Goal: Task Accomplishment & Management: Use online tool/utility

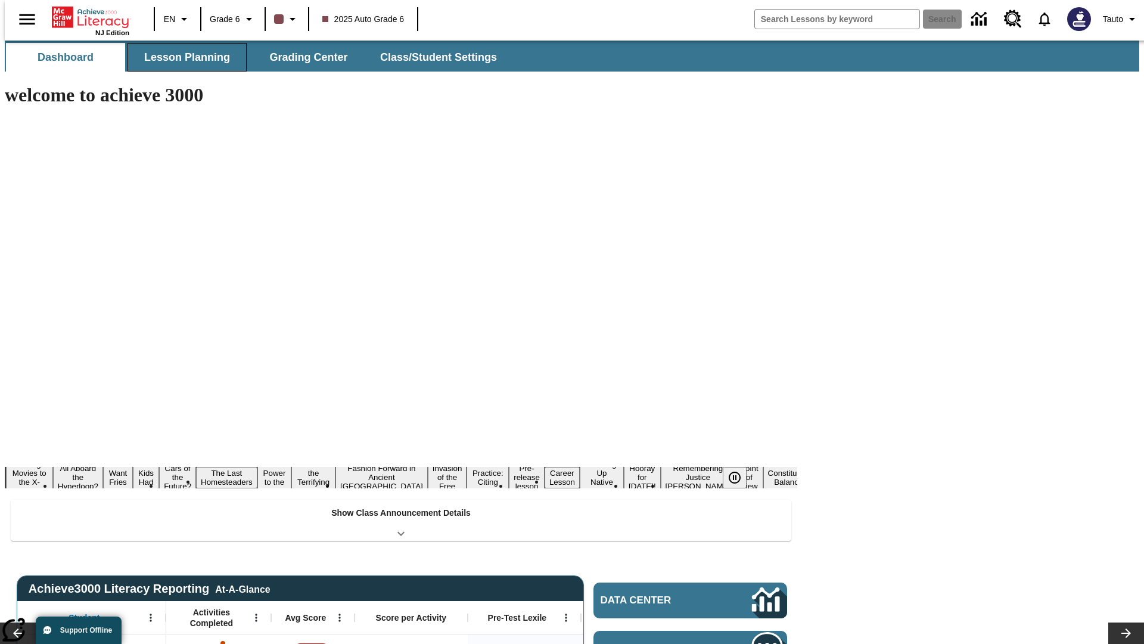
click at [182, 57] on button "Lesson Planning" at bounding box center [187, 57] width 119 height 29
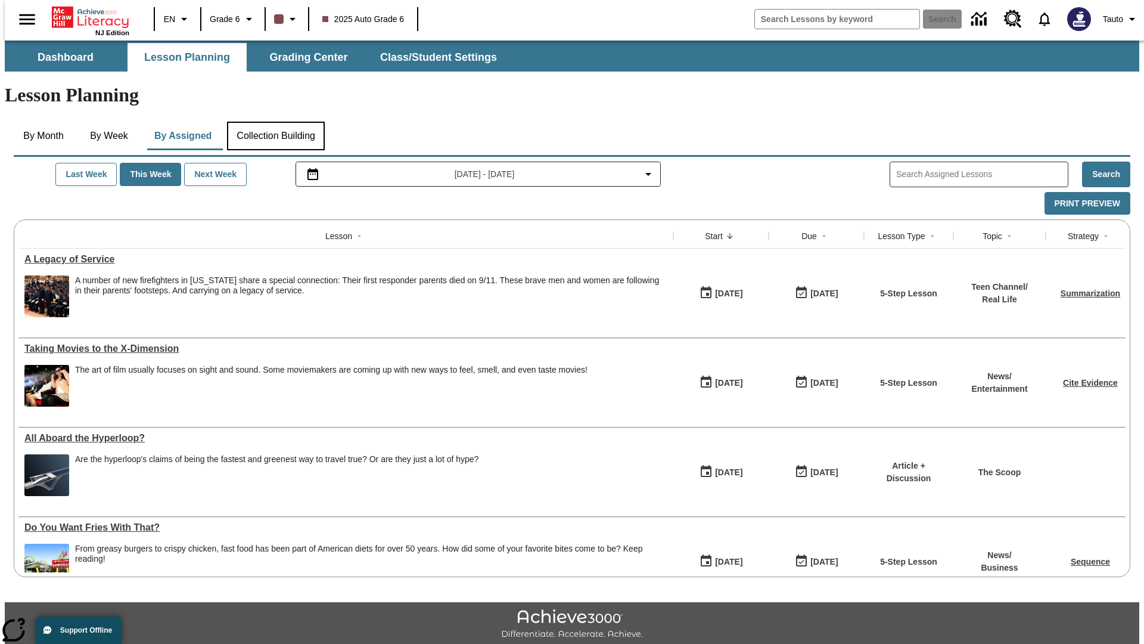
click at [275, 122] on button "Collection Building" at bounding box center [276, 136] width 98 height 29
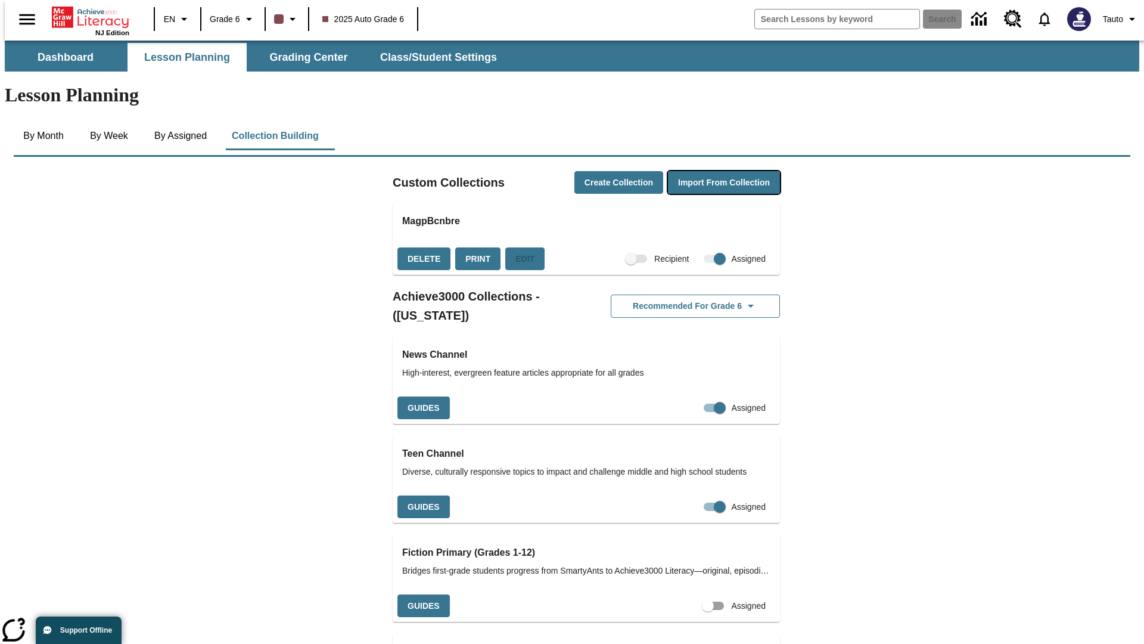
click at [703, 171] on button "Import from Collection" at bounding box center [724, 182] width 112 height 23
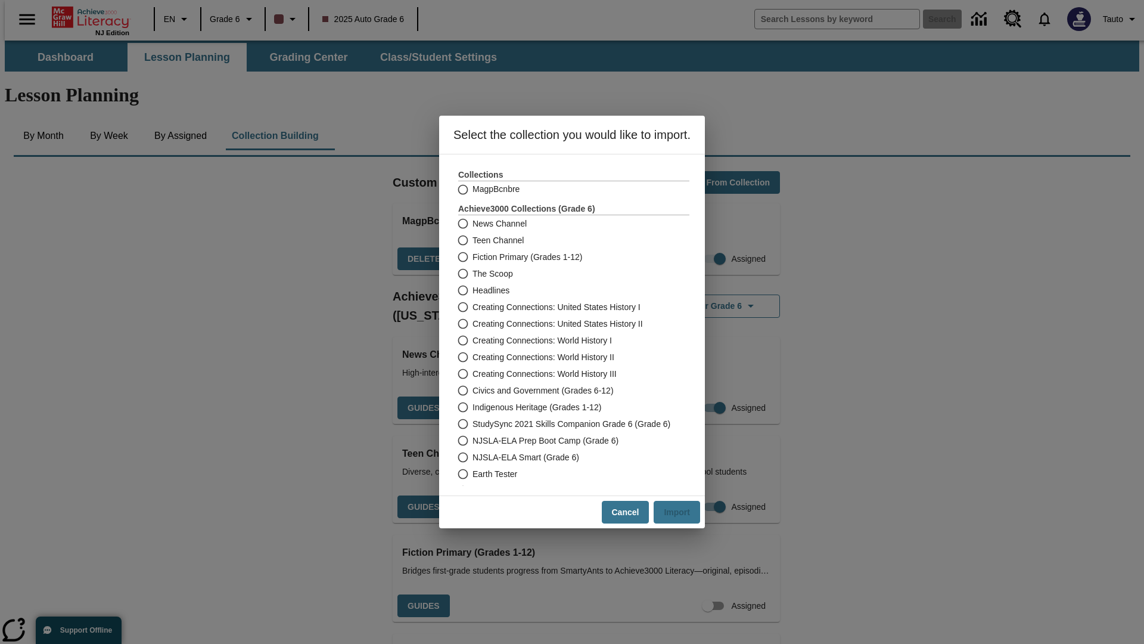
click at [566, 290] on label "Headlines" at bounding box center [566, 290] width 228 height 17
click at [473, 290] on input "Headlines" at bounding box center [462, 290] width 21 height 17
radio input "true"
click at [682, 512] on button "Import" at bounding box center [677, 512] width 46 height 23
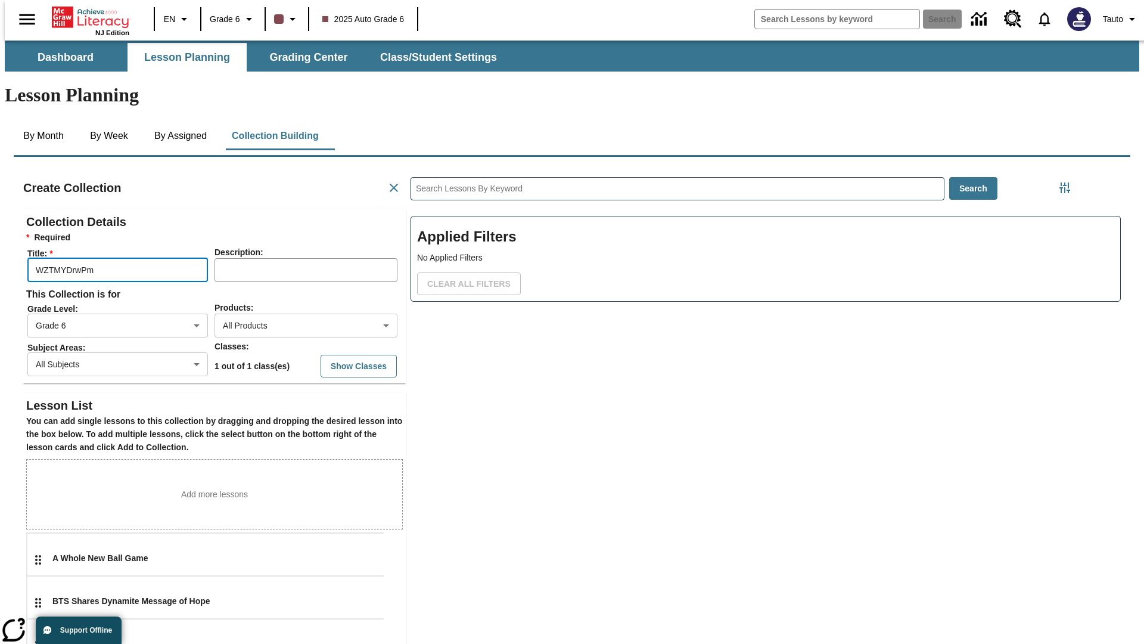
type input "WZTMYDrwPm"
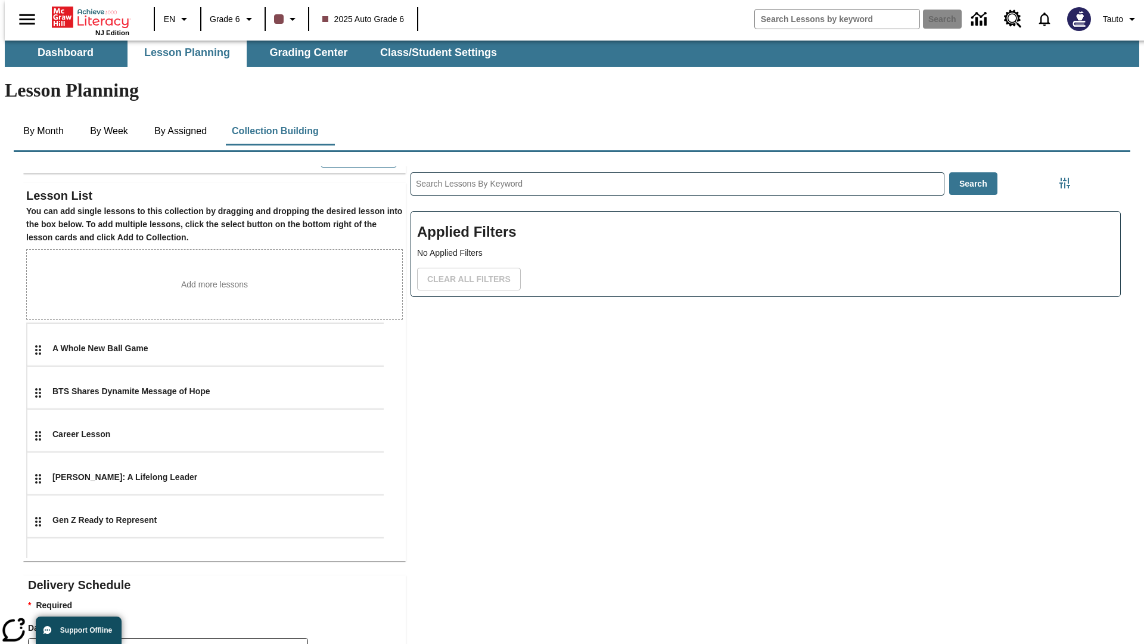
type input "2"
click at [283, 627] on body "Skip to main content NJ Edition EN Grade 6 2025 Auto Grade 6 Search 0 Tauto Das…" at bounding box center [572, 409] width 1135 height 747
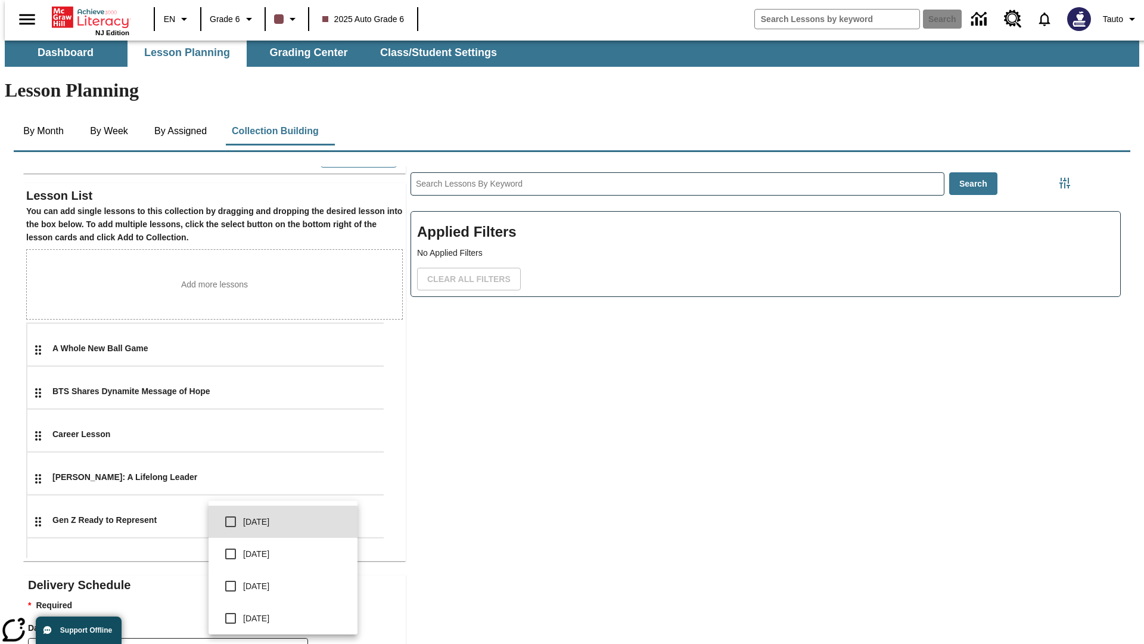
scroll to position [214, 0]
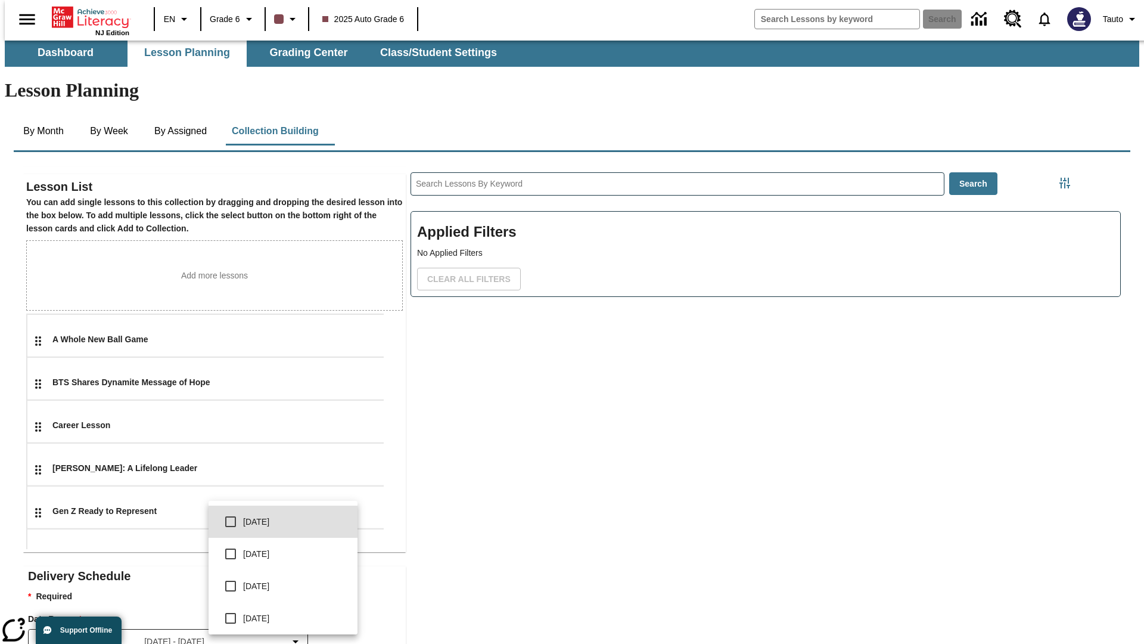
click at [231, 541] on input "checkbox" at bounding box center [230, 553] width 25 height 25
checkbox input "true"
type input "1"
